Goal: Task Accomplishment & Management: Use online tool/utility

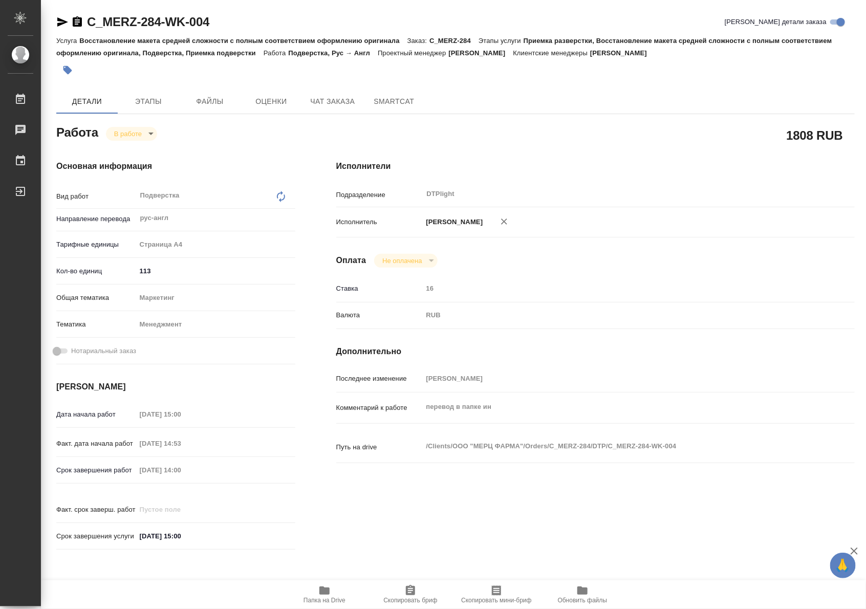
click at [329, 589] on icon "button" at bounding box center [324, 590] width 12 height 12
click at [134, 136] on body "🙏 .cls-1 fill:#fff; AWATERA Riianova [PERSON_NAME] 0 Чаты График Выйти C_MERZ-2…" at bounding box center [433, 304] width 866 height 609
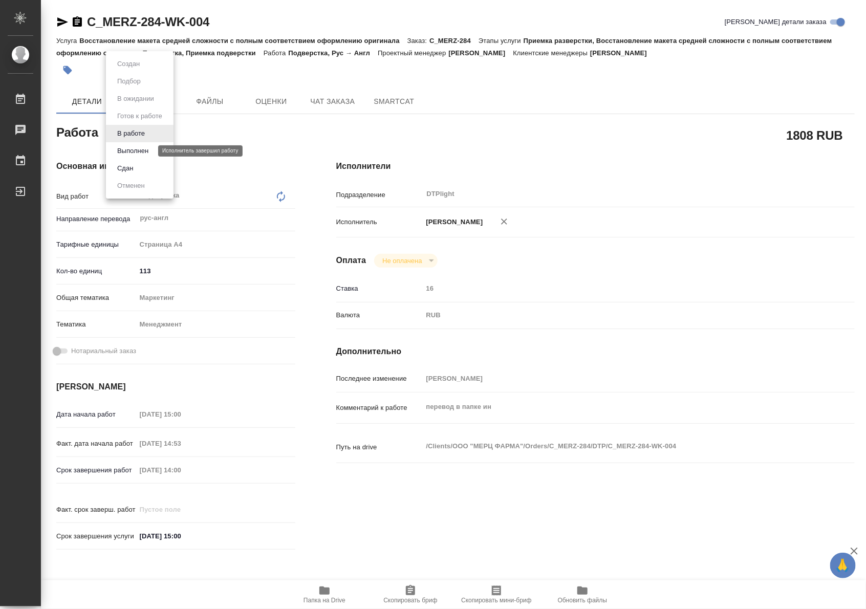
click at [132, 155] on button "Выполнен" at bounding box center [132, 150] width 37 height 11
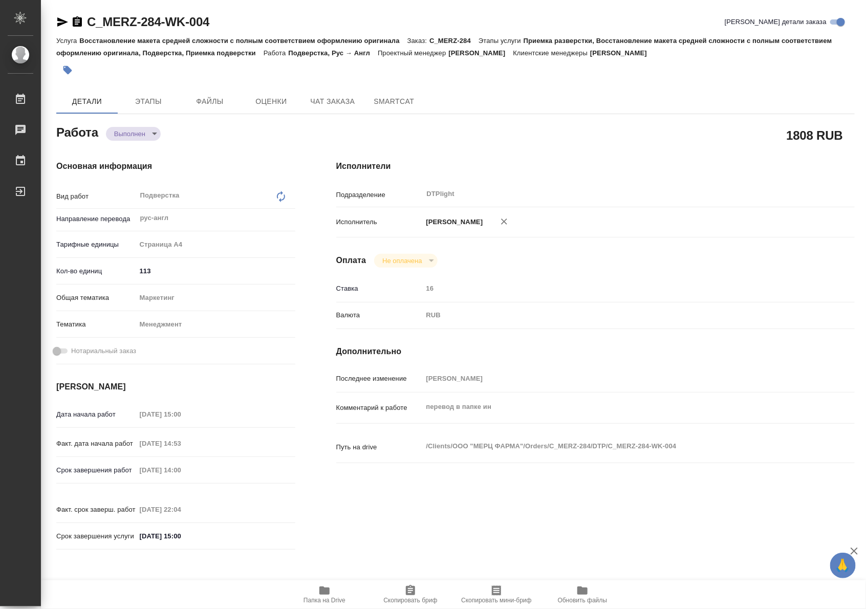
type textarea "x"
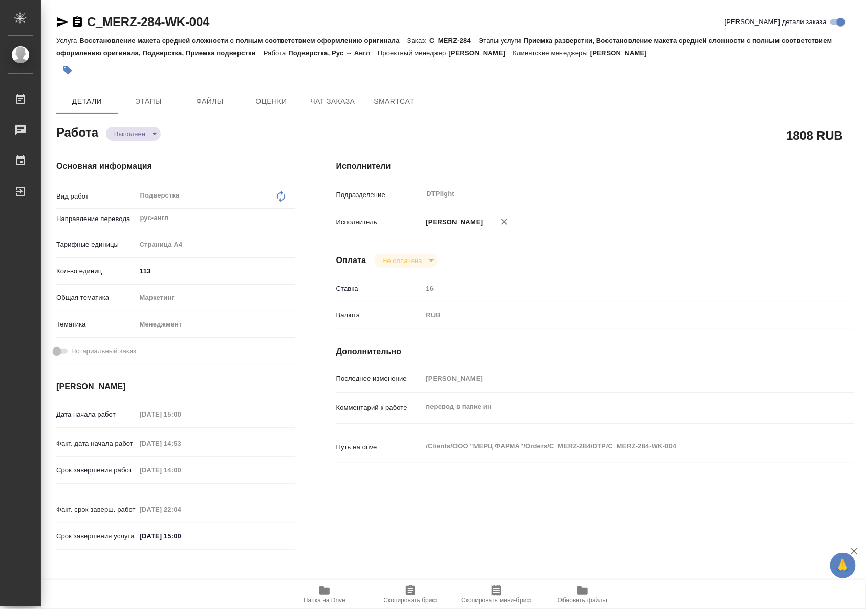
type textarea "x"
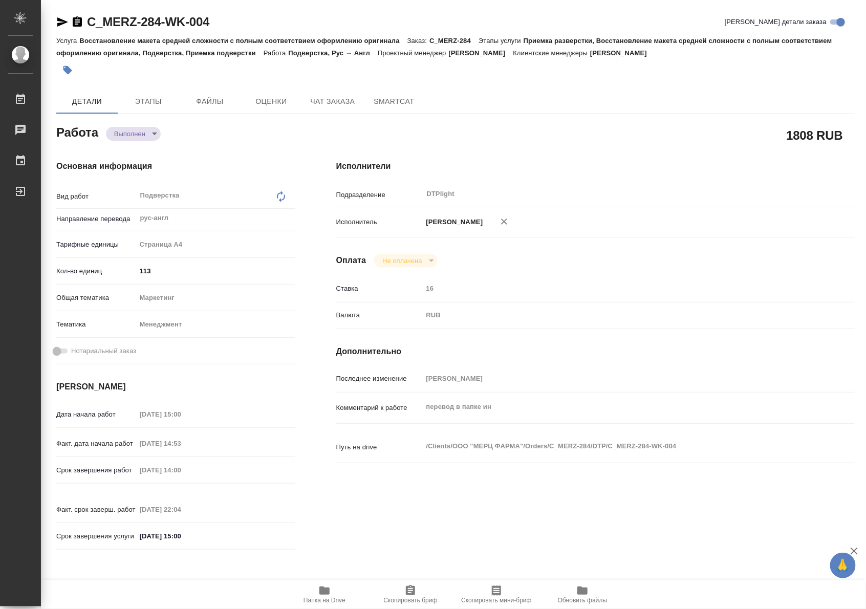
type textarea "x"
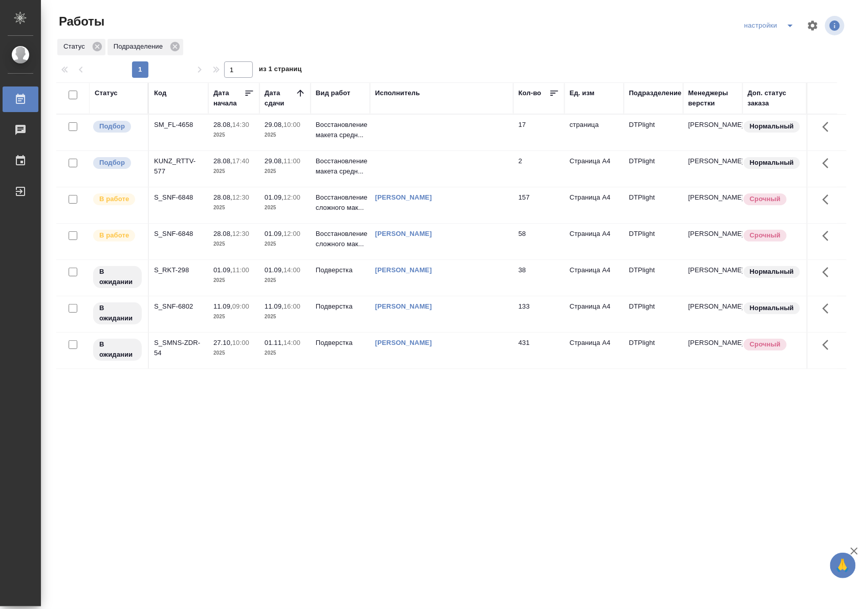
click at [622, 415] on div "Статус Код Дата начала Дата сдачи Вид работ Исполнитель Кол-во Ед. изм Подразде…" at bounding box center [451, 266] width 790 height 368
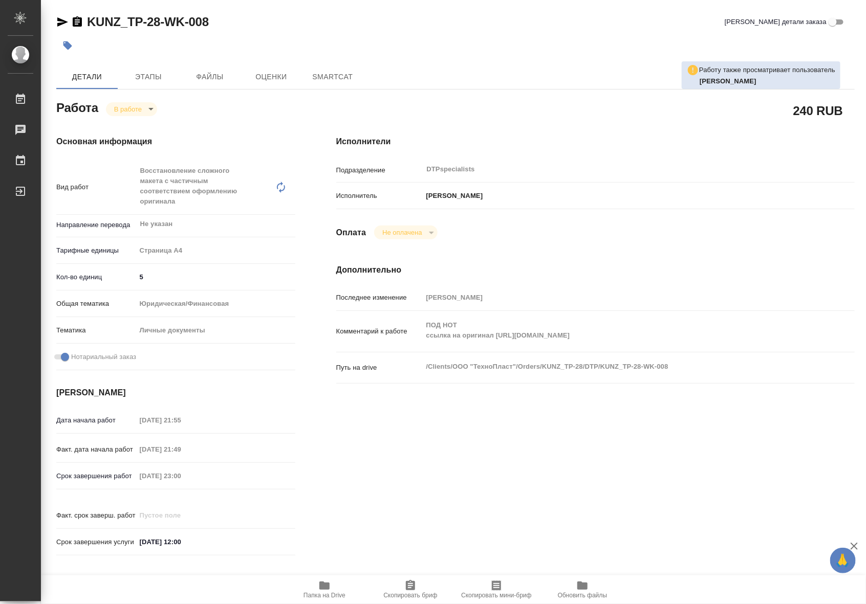
type textarea "x"
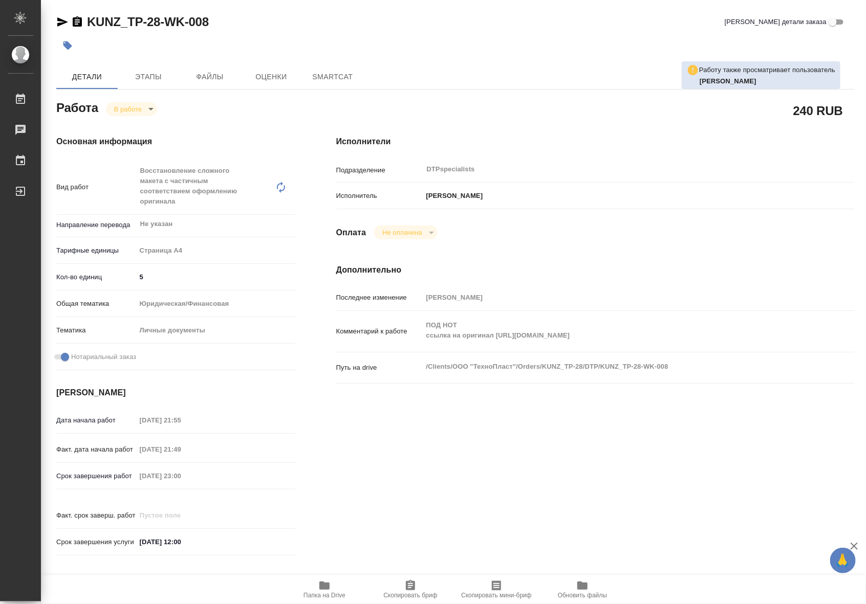
type textarea "x"
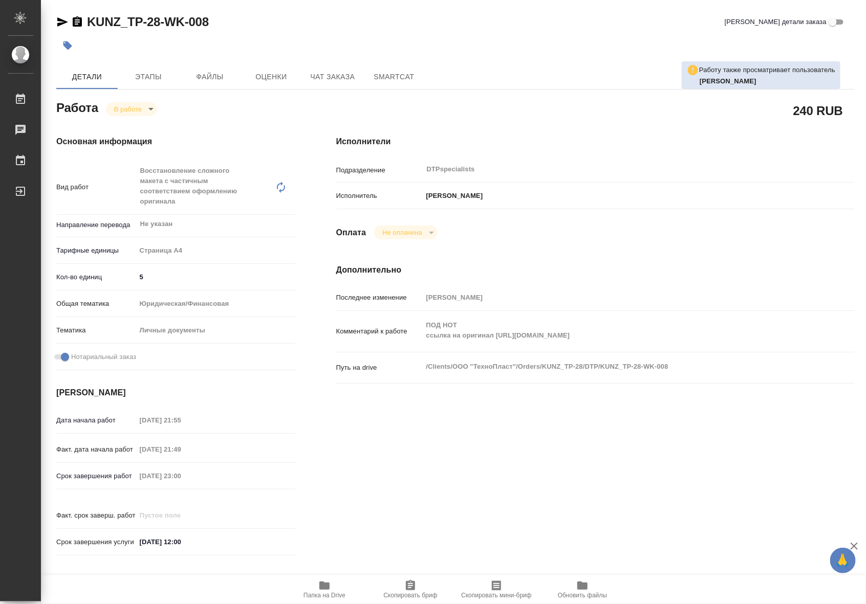
type textarea "x"
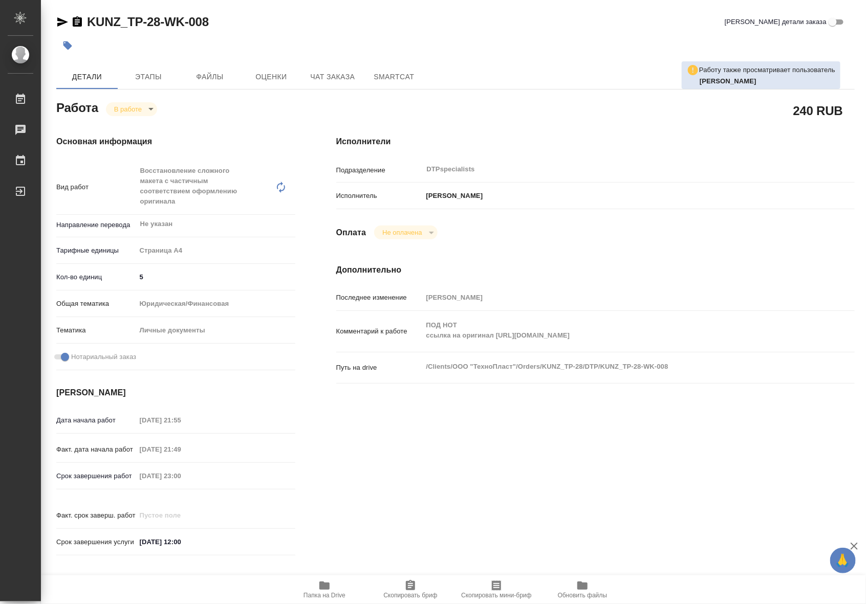
type textarea "x"
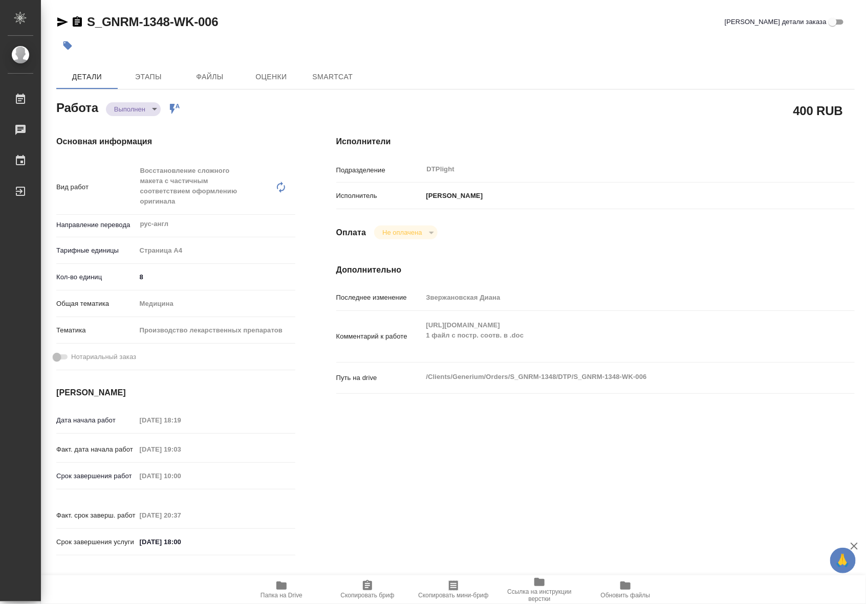
type textarea "x"
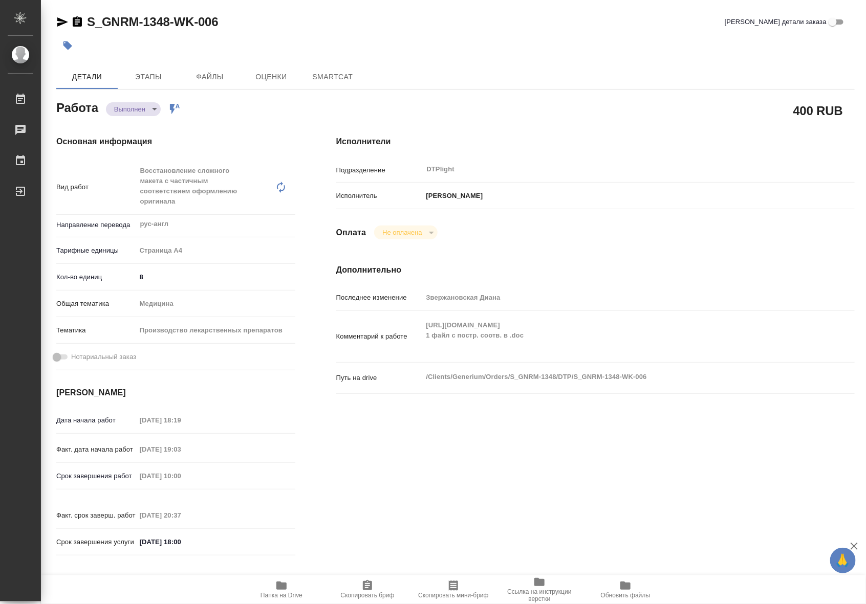
type textarea "x"
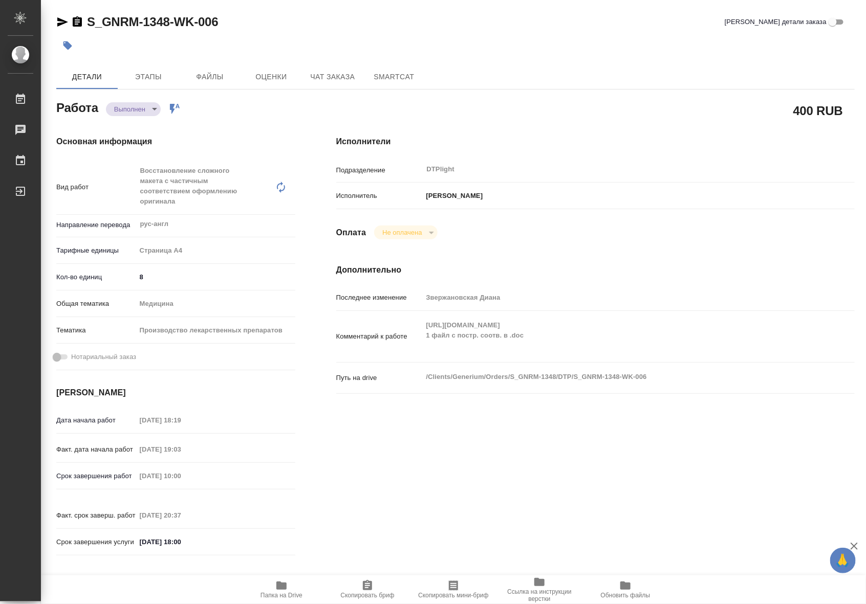
type textarea "x"
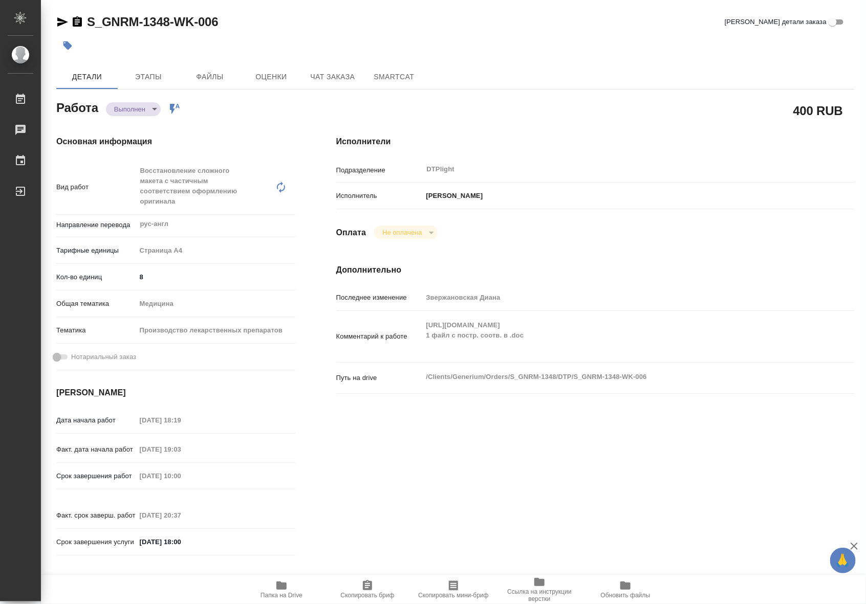
type textarea "x"
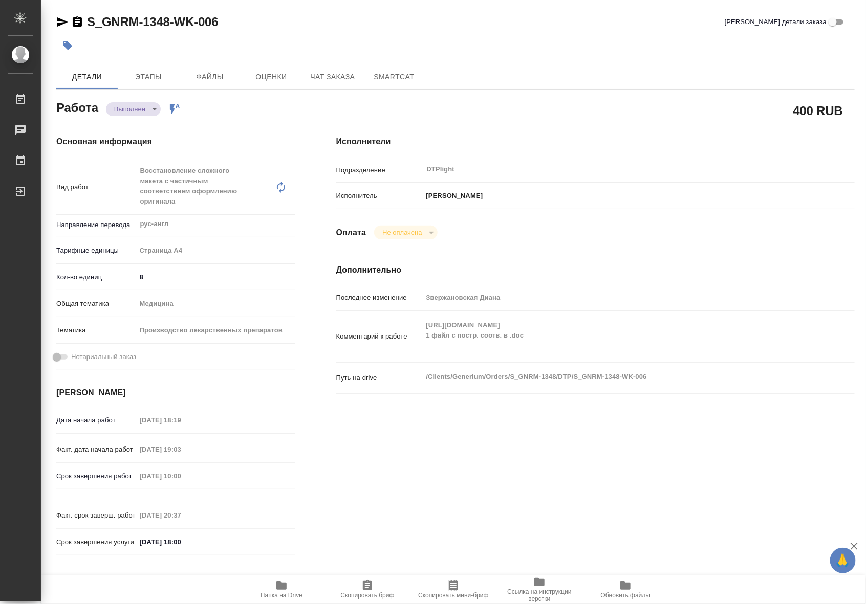
type textarea "x"
